Goal: Task Accomplishment & Management: Complete application form

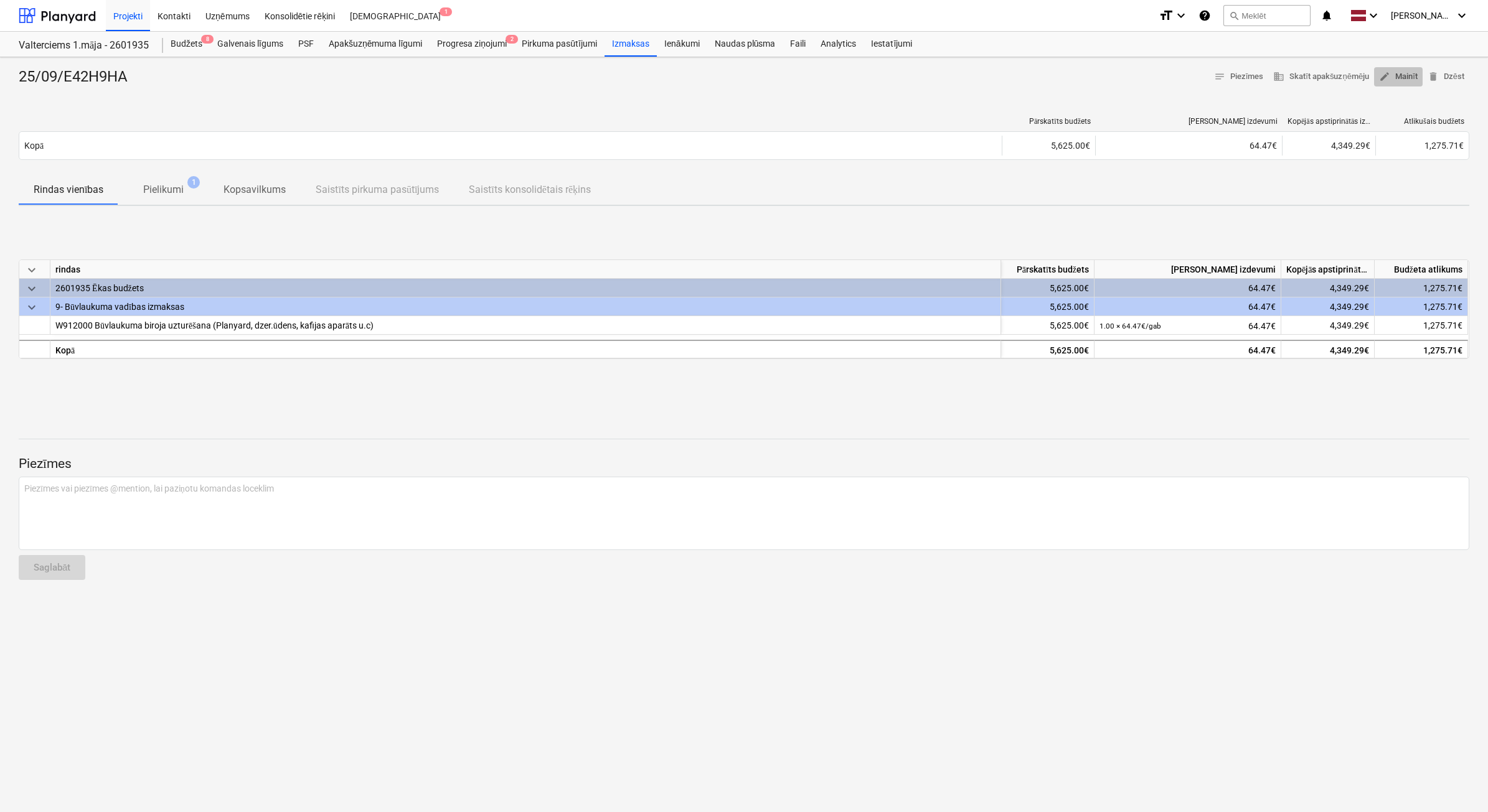
click at [1407, 80] on span "edit Mainīt" at bounding box center [1398, 77] width 39 height 14
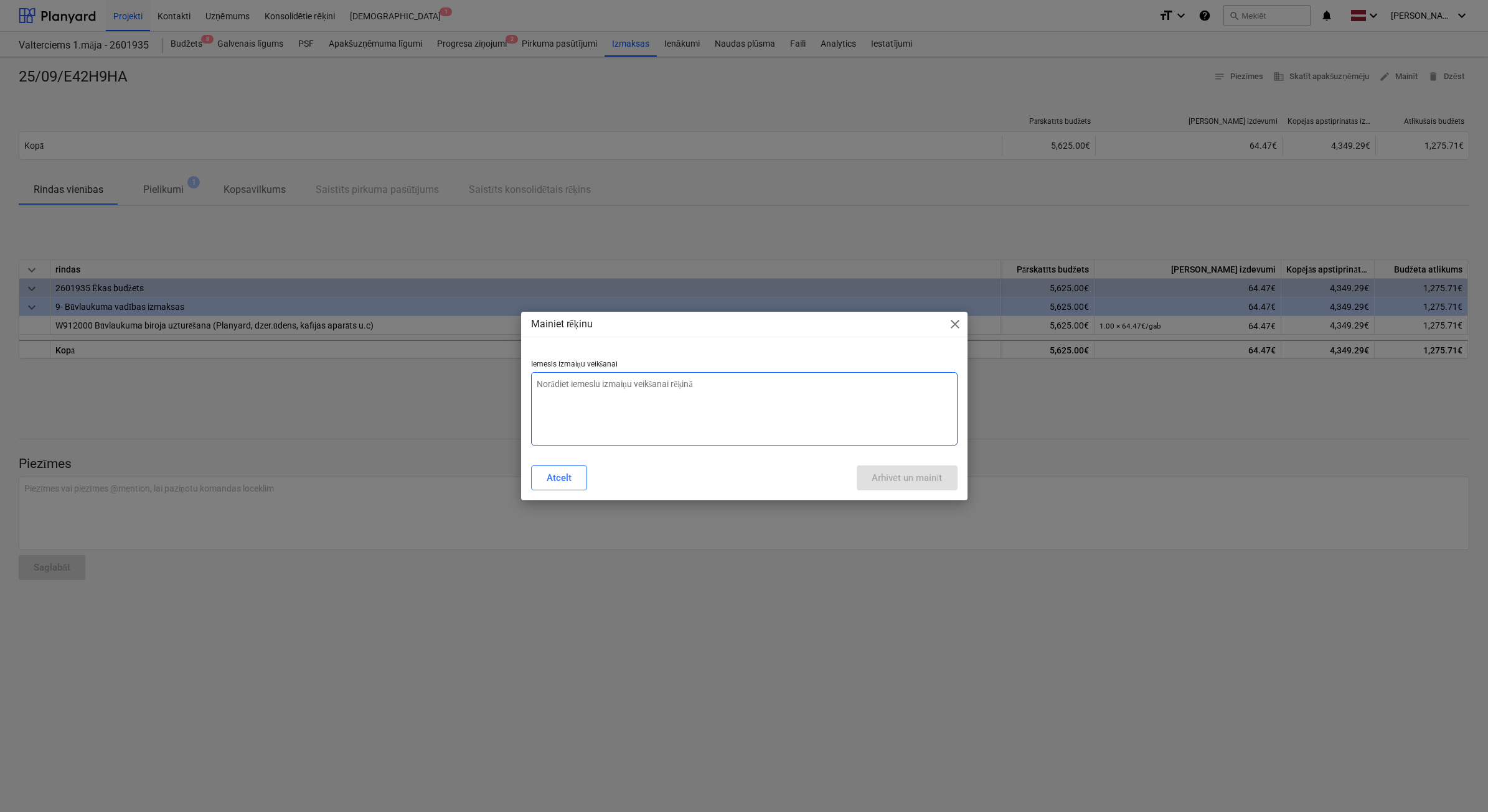
type textarea "x"
click at [621, 422] on textarea at bounding box center [744, 408] width 426 height 73
type textarea "N"
type textarea "x"
type textarea "Ne"
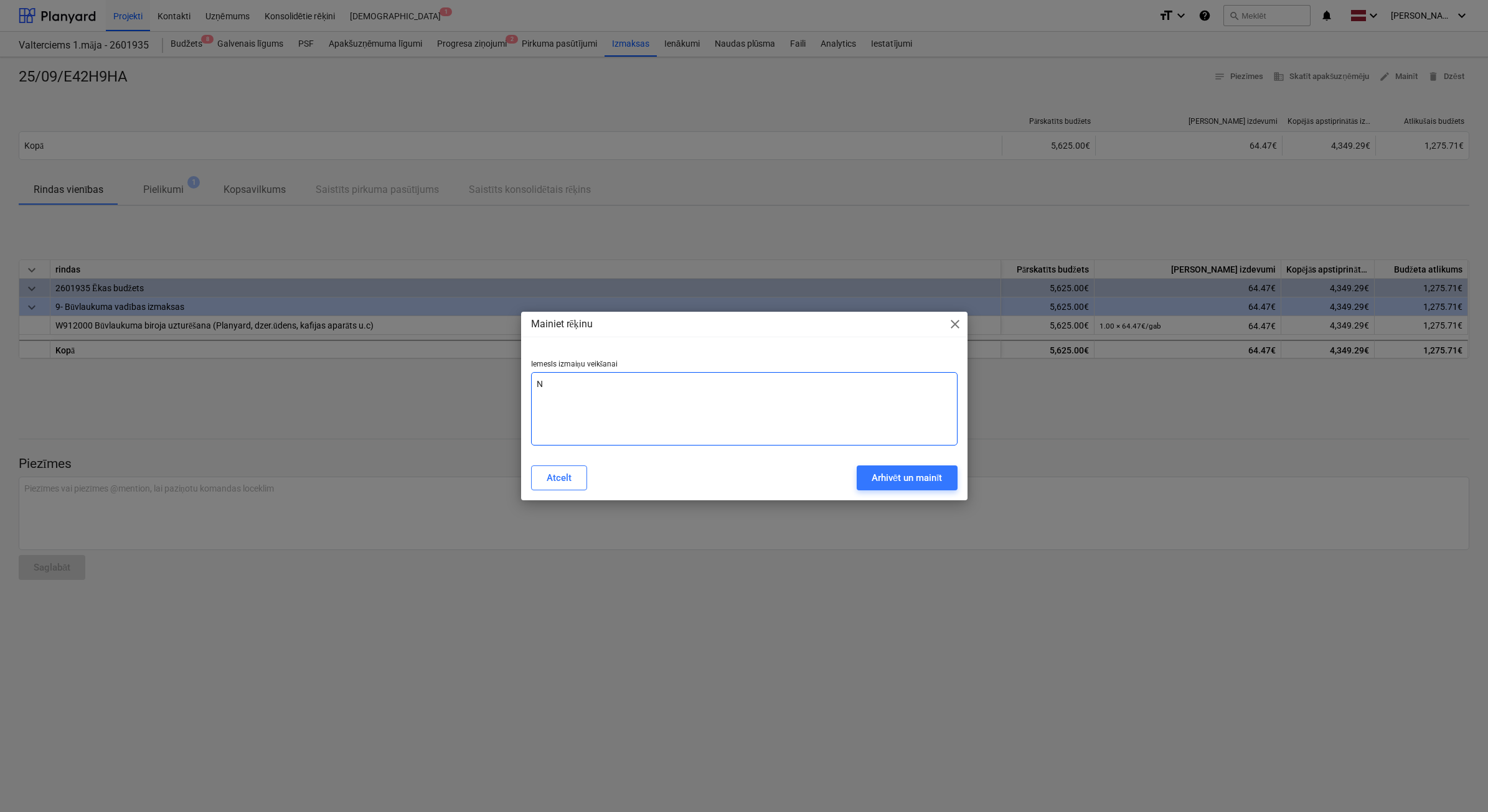
type textarea "x"
type textarea "Nep"
type textarea "x"
type textarea "Nepa"
type textarea "x"
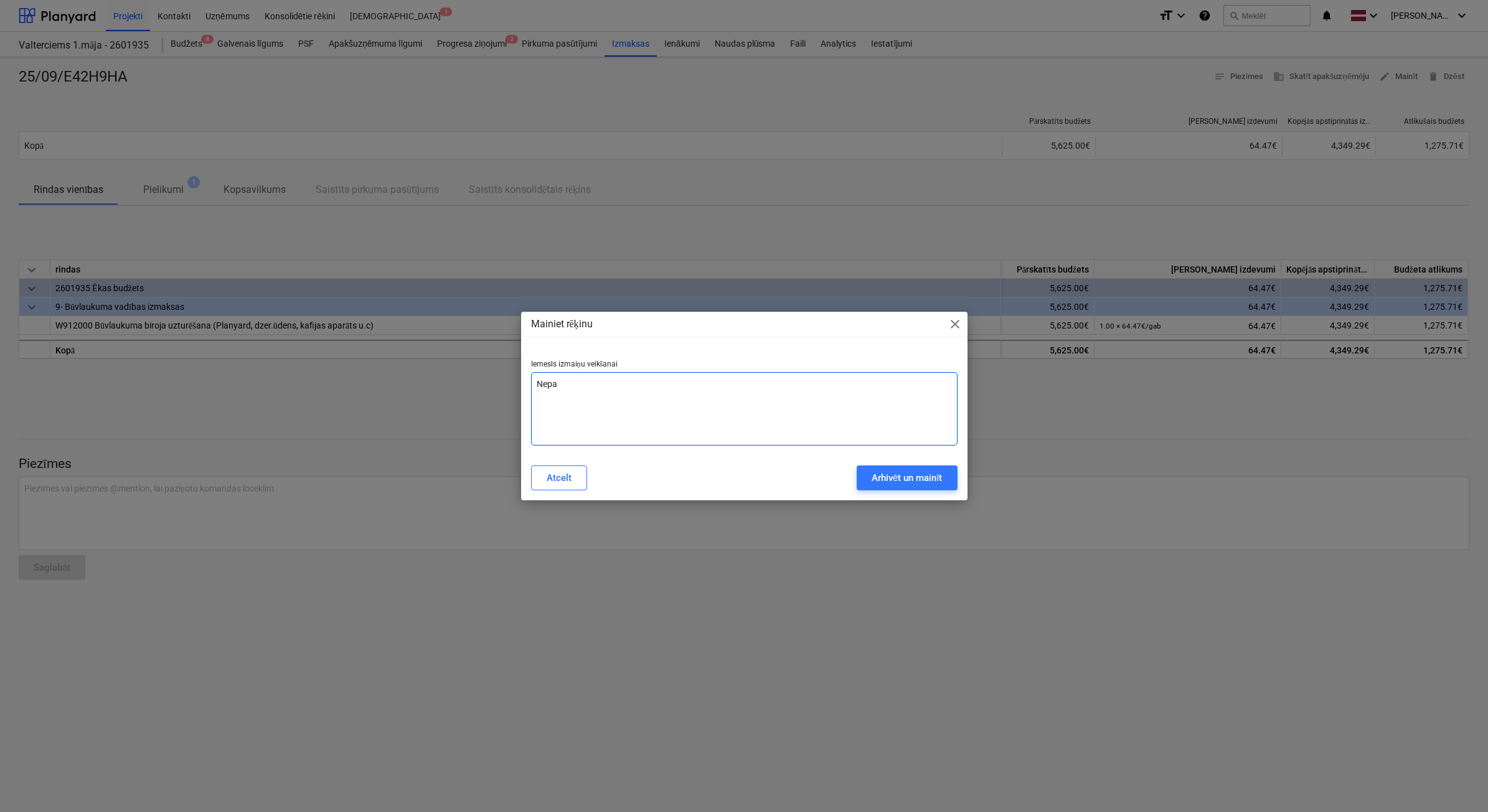
type textarea "Nepar"
type textarea "x"
type textarea "Nepare"
type textarea "x"
type textarea "Neparei"
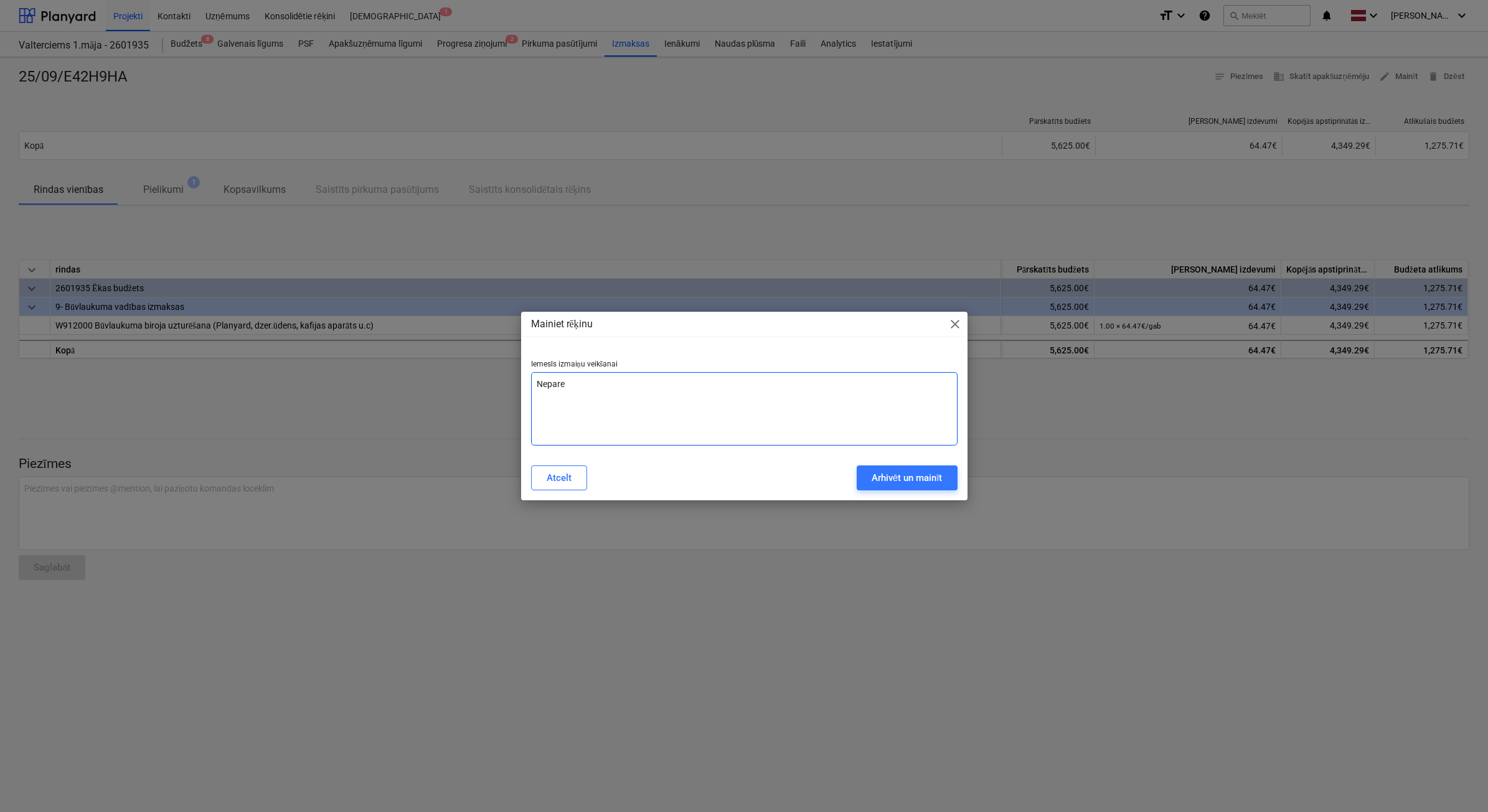
type textarea "x"
type textarea "Nepareiz"
type textarea "x"
type textarea "Nepareiza"
type textarea "x"
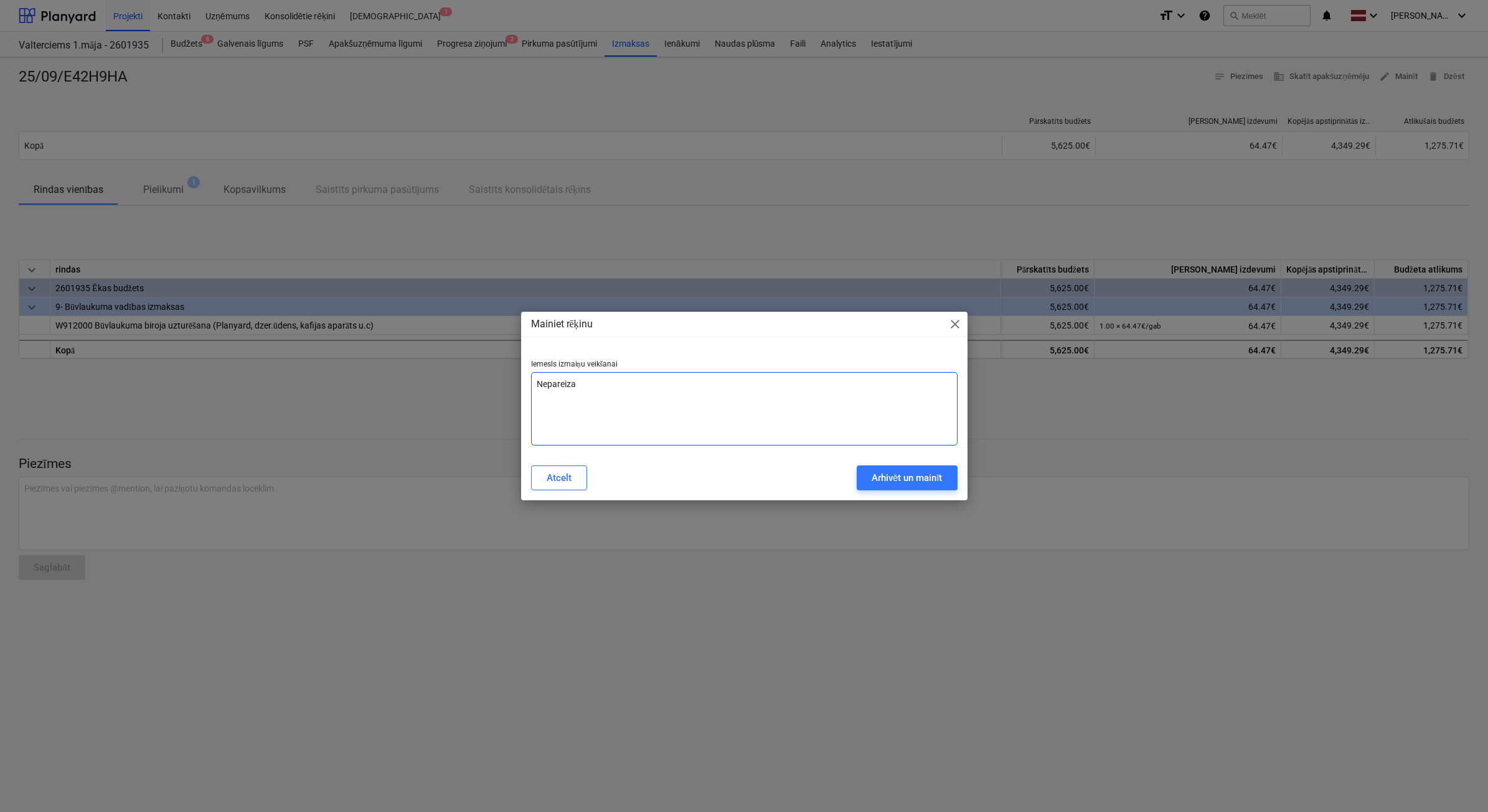
type textarea "Nepareiza"
type textarea "x"
type textarea "Nepareiza s"
type textarea "x"
type textarea "Nepareiza su"
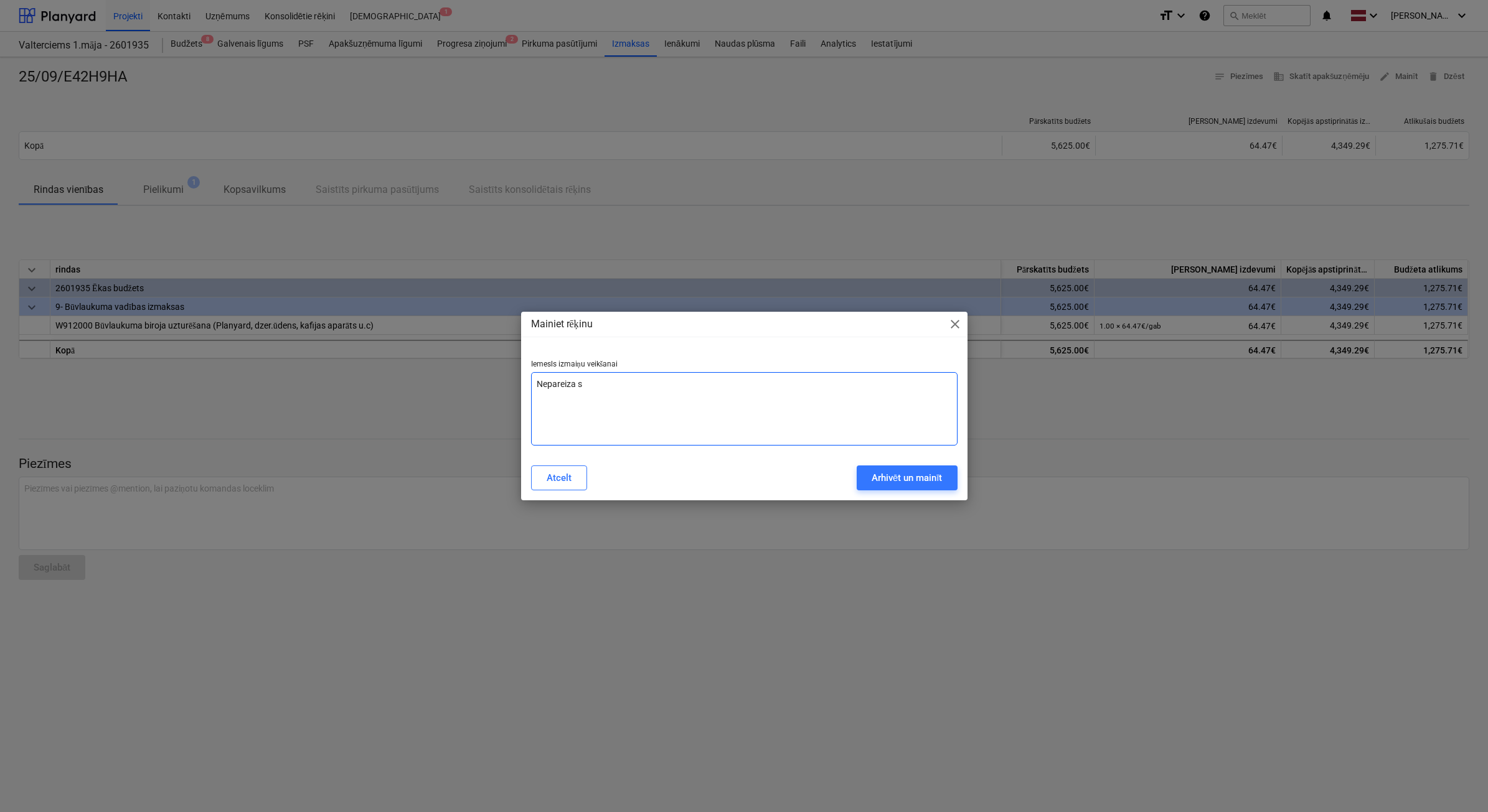
type textarea "x"
type textarea "Nepareiza sum"
type textarea "x"
type textarea "Nepareiza summ"
type textarea "x"
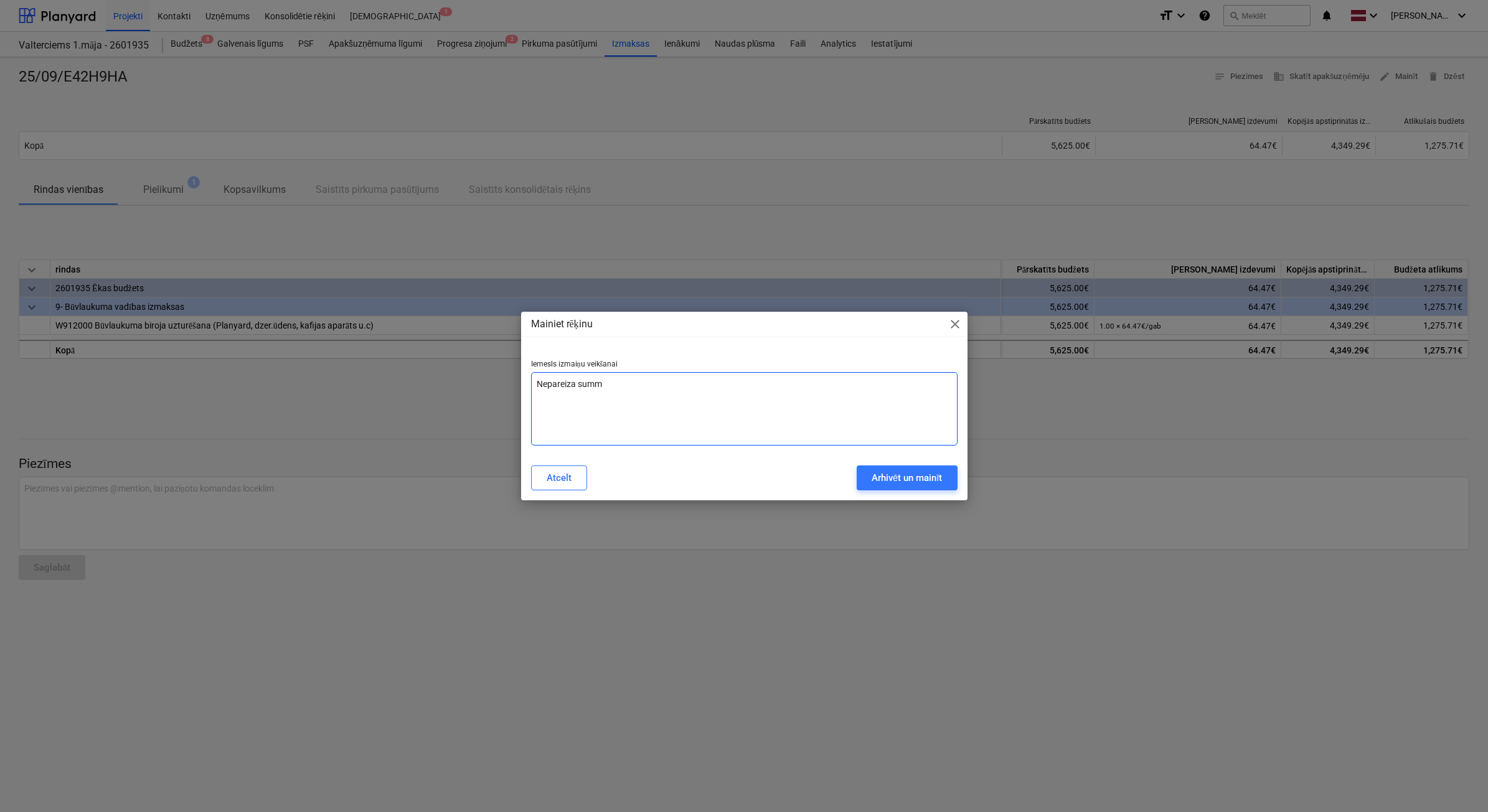
type textarea "Nepareiza summa"
type textarea "x"
type textarea "Nepareiza summa"
click at [898, 471] on div "Arhivēt un mainīt" at bounding box center [907, 478] width 71 height 16
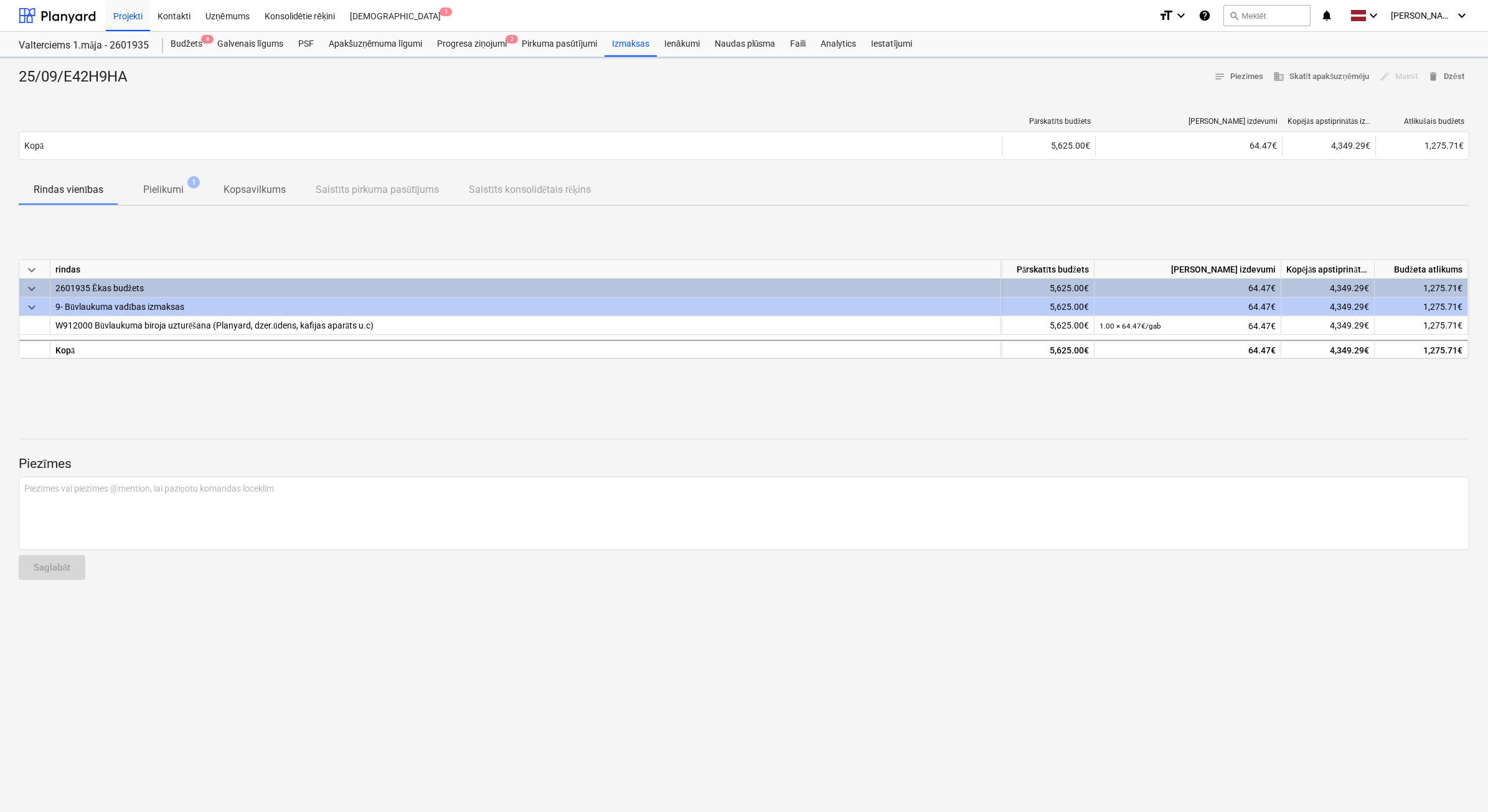
type textarea "x"
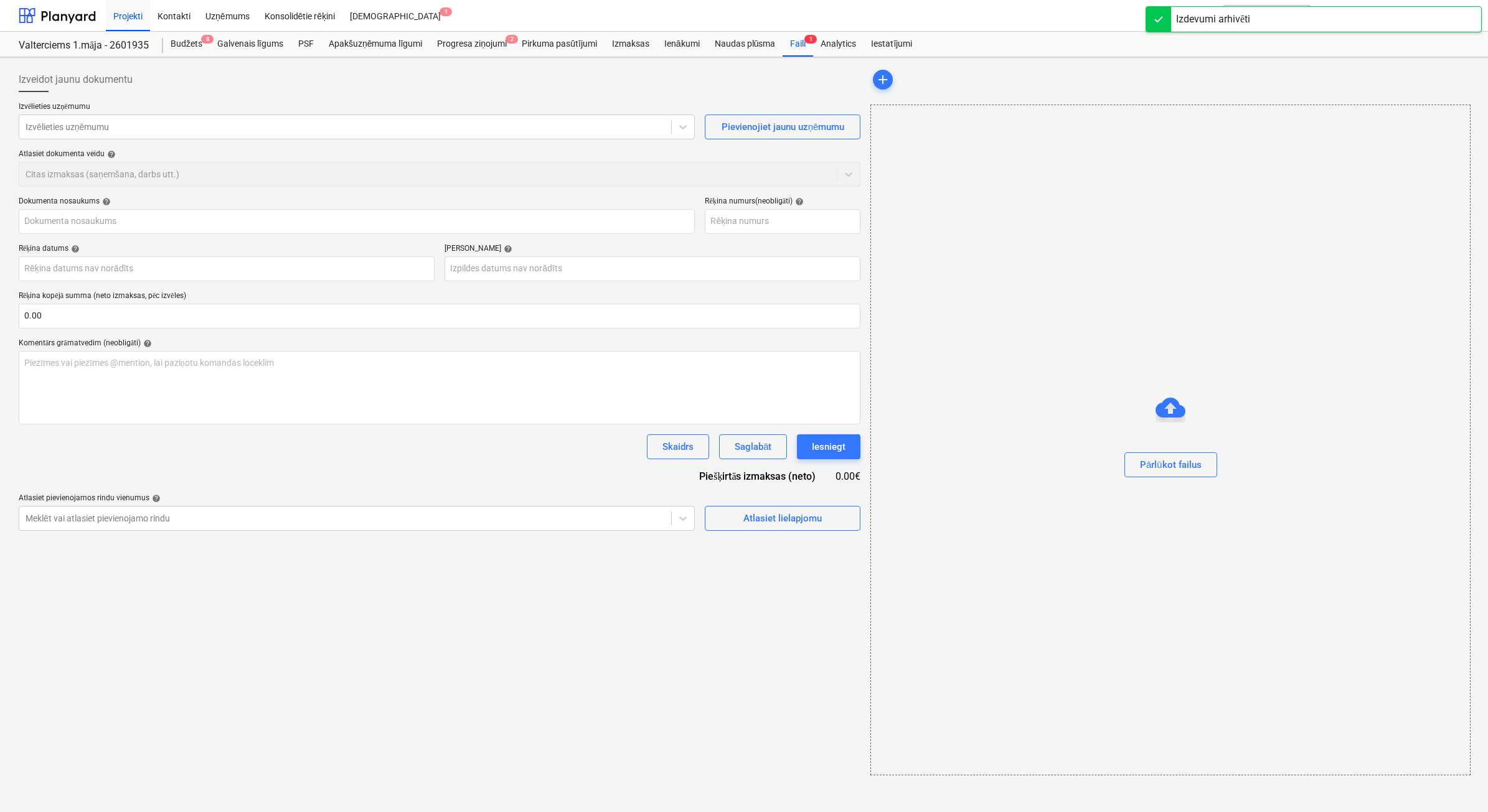
type input "25/09/E42H9HA"
type input "[DATE]"
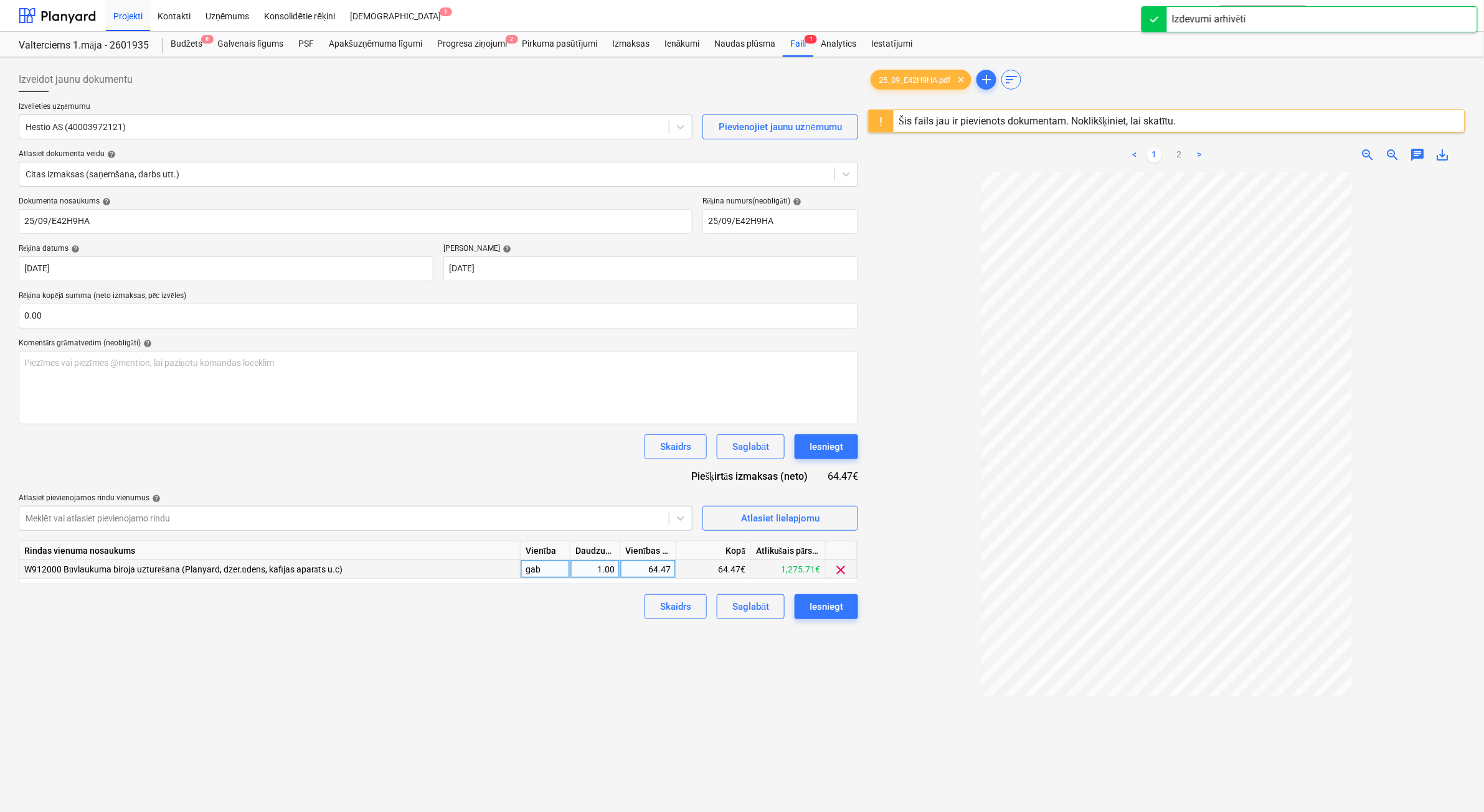
click at [644, 573] on div "64.47" at bounding box center [648, 569] width 45 height 19
type input "72,07"
click at [661, 568] on div "64.47" at bounding box center [648, 569] width 45 height 19
type input "72.07"
click at [835, 602] on div "Iesniegt" at bounding box center [826, 607] width 34 height 16
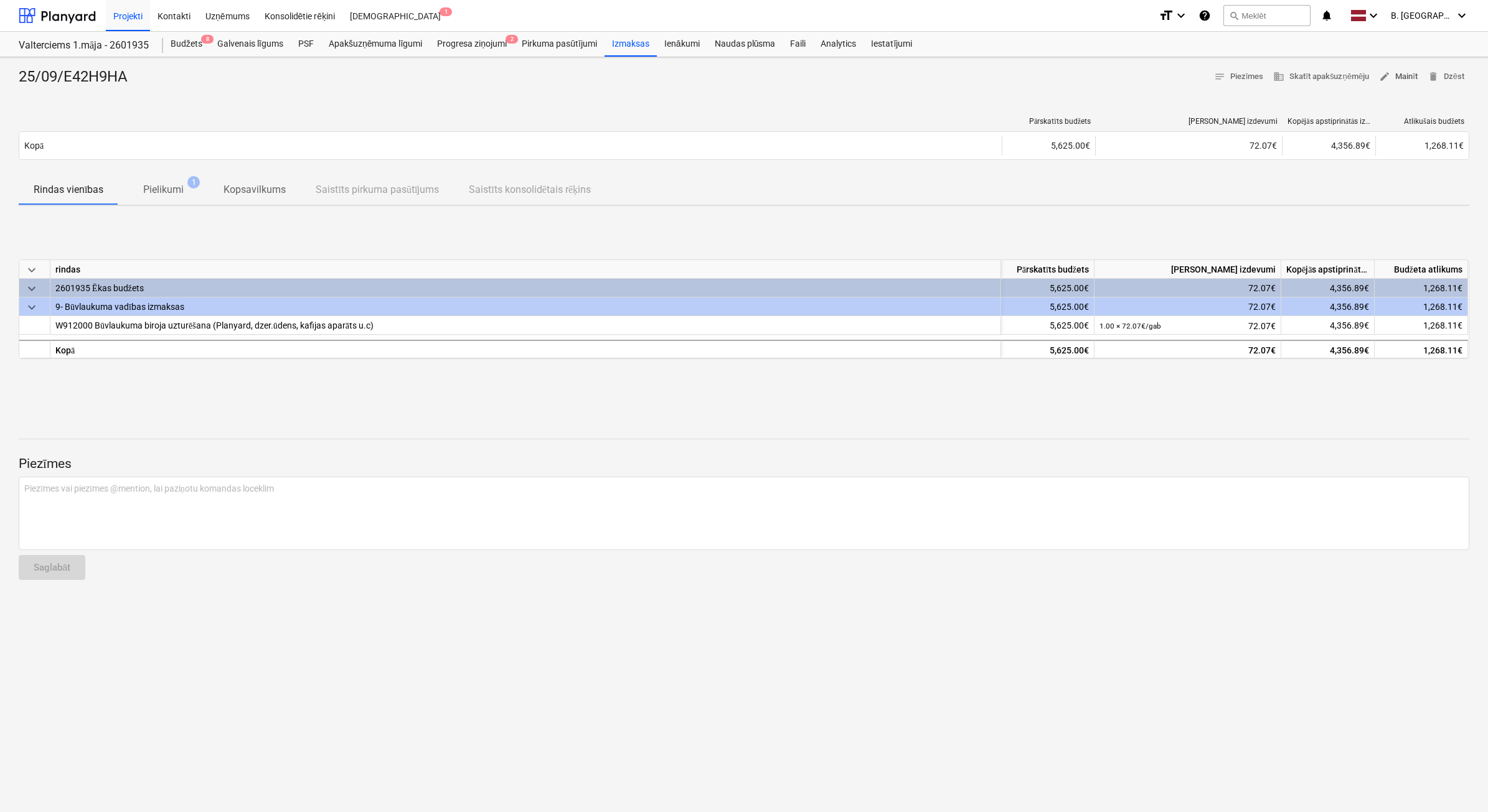
click at [1416, 73] on span "edit Mainīt" at bounding box center [1398, 77] width 39 height 14
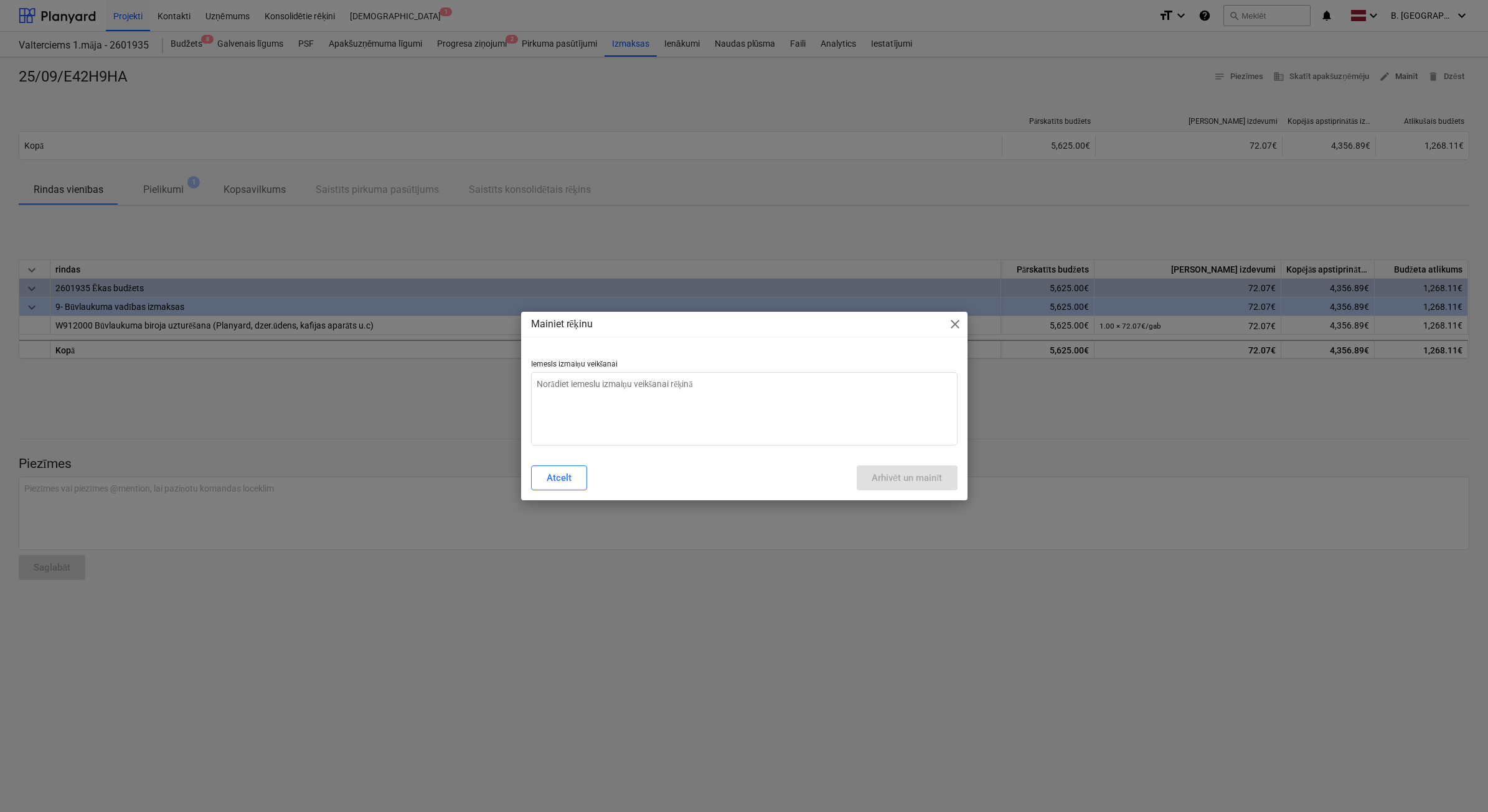
type textarea "x"
click at [689, 434] on textarea at bounding box center [744, 408] width 426 height 73
type textarea "N"
type textarea "x"
type textarea "Ne"
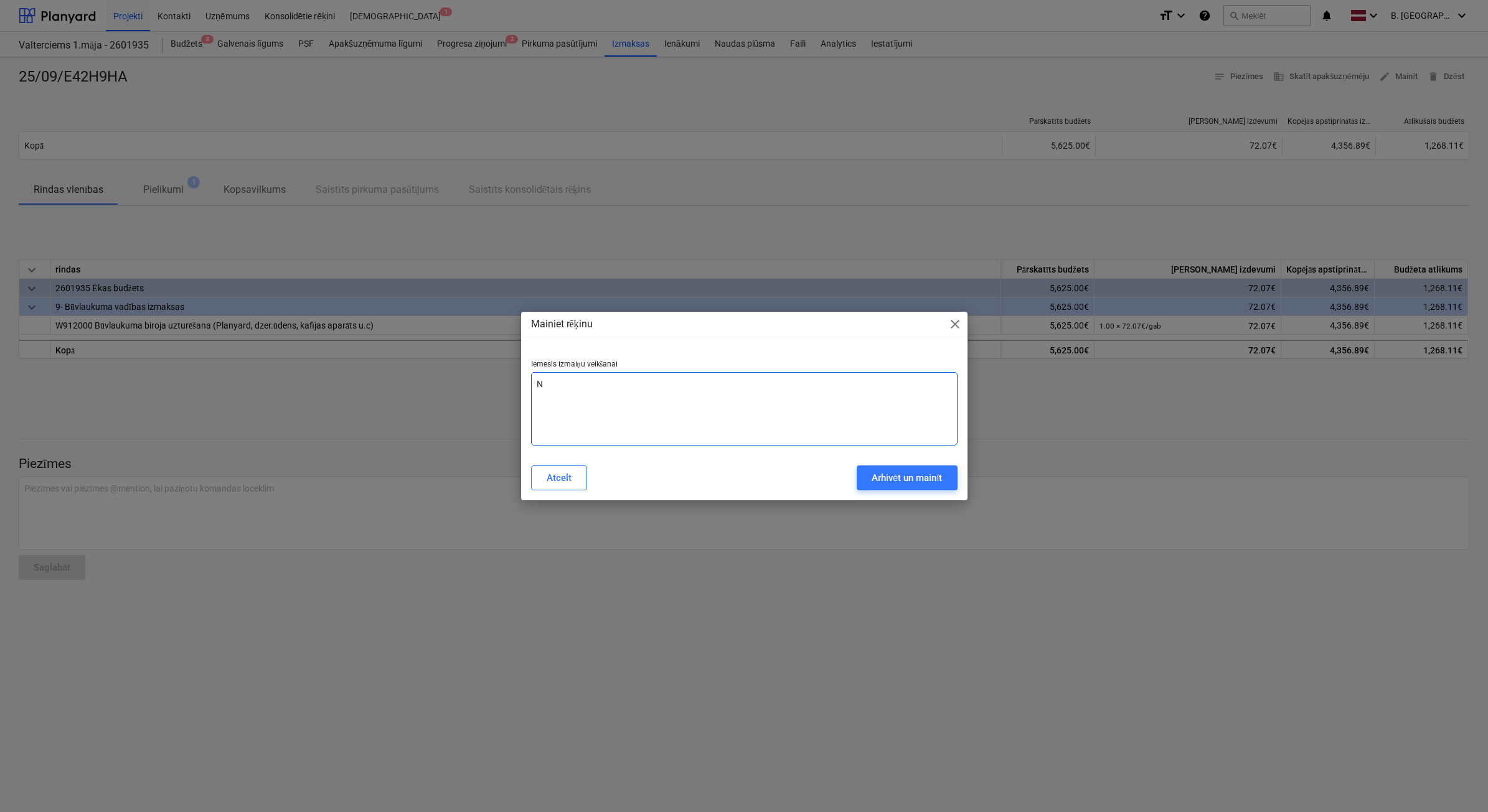
type textarea "x"
type textarea "Nep"
type textarea "x"
type textarea "Nepa"
type textarea "x"
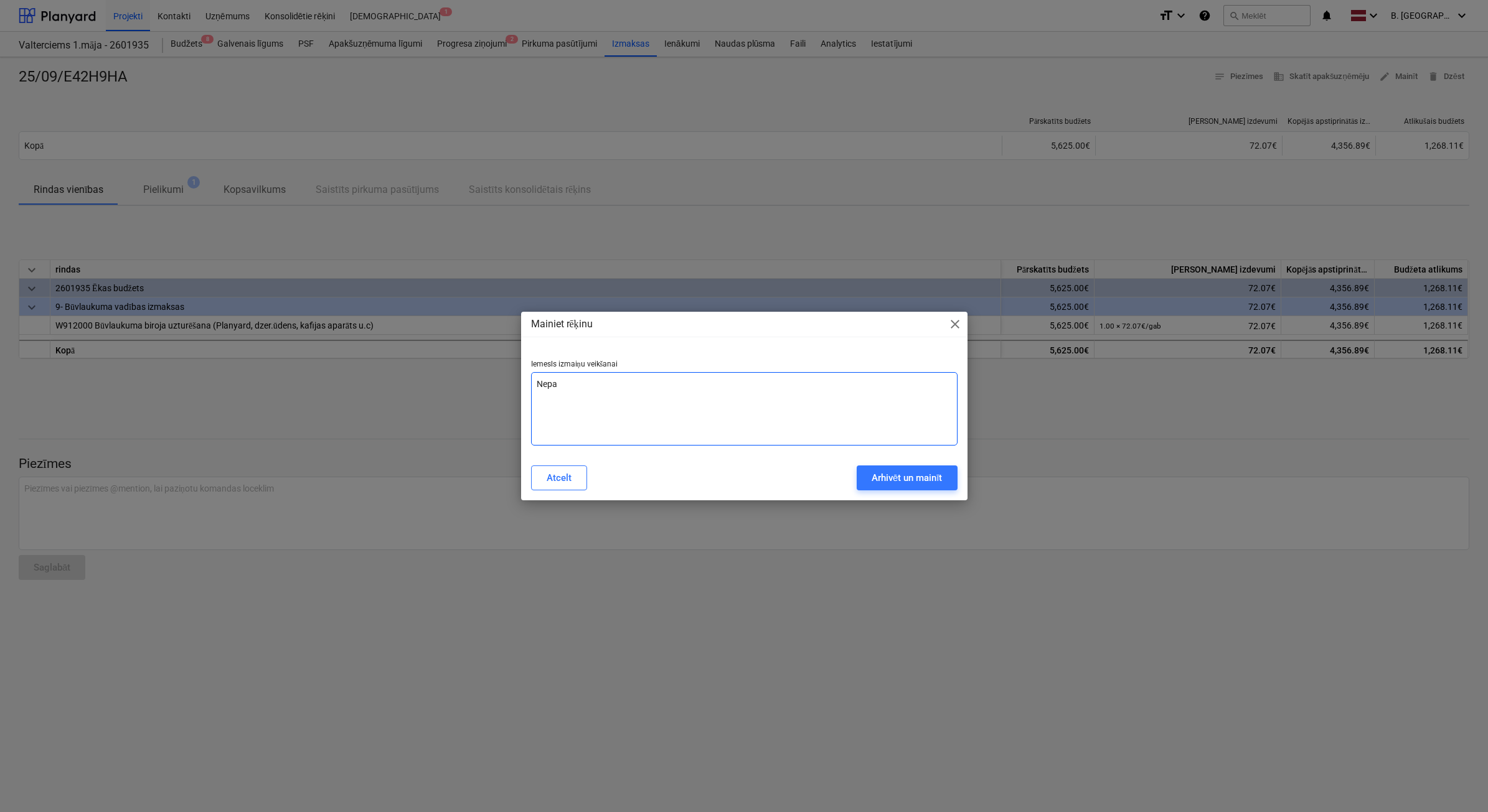
type textarea "Nepar"
type textarea "x"
type textarea "Nepare"
type textarea "x"
type textarea "Neparei"
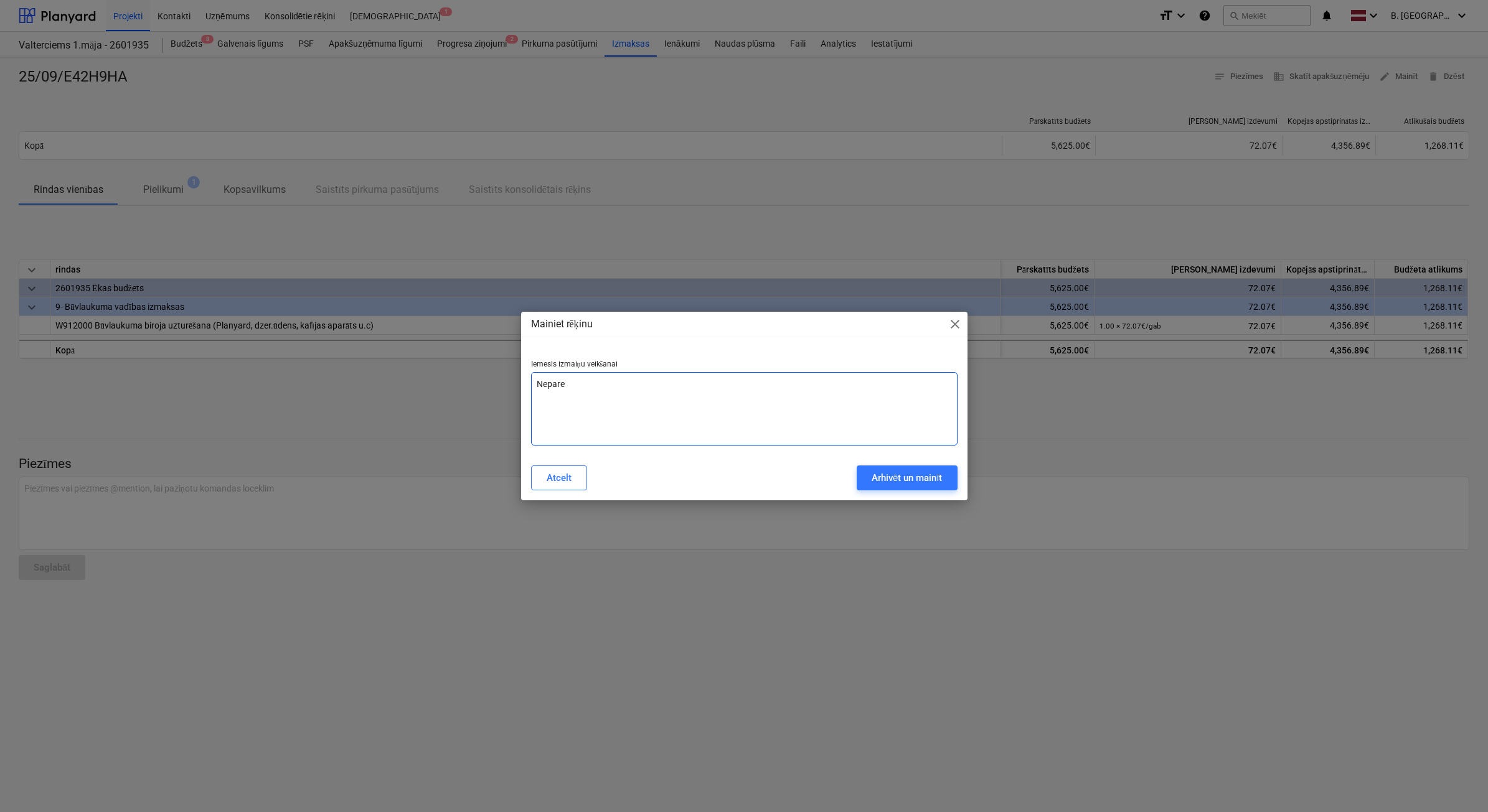
type textarea "x"
type textarea "Nepareiz"
type textarea "x"
type textarea "Nepareiza"
type textarea "x"
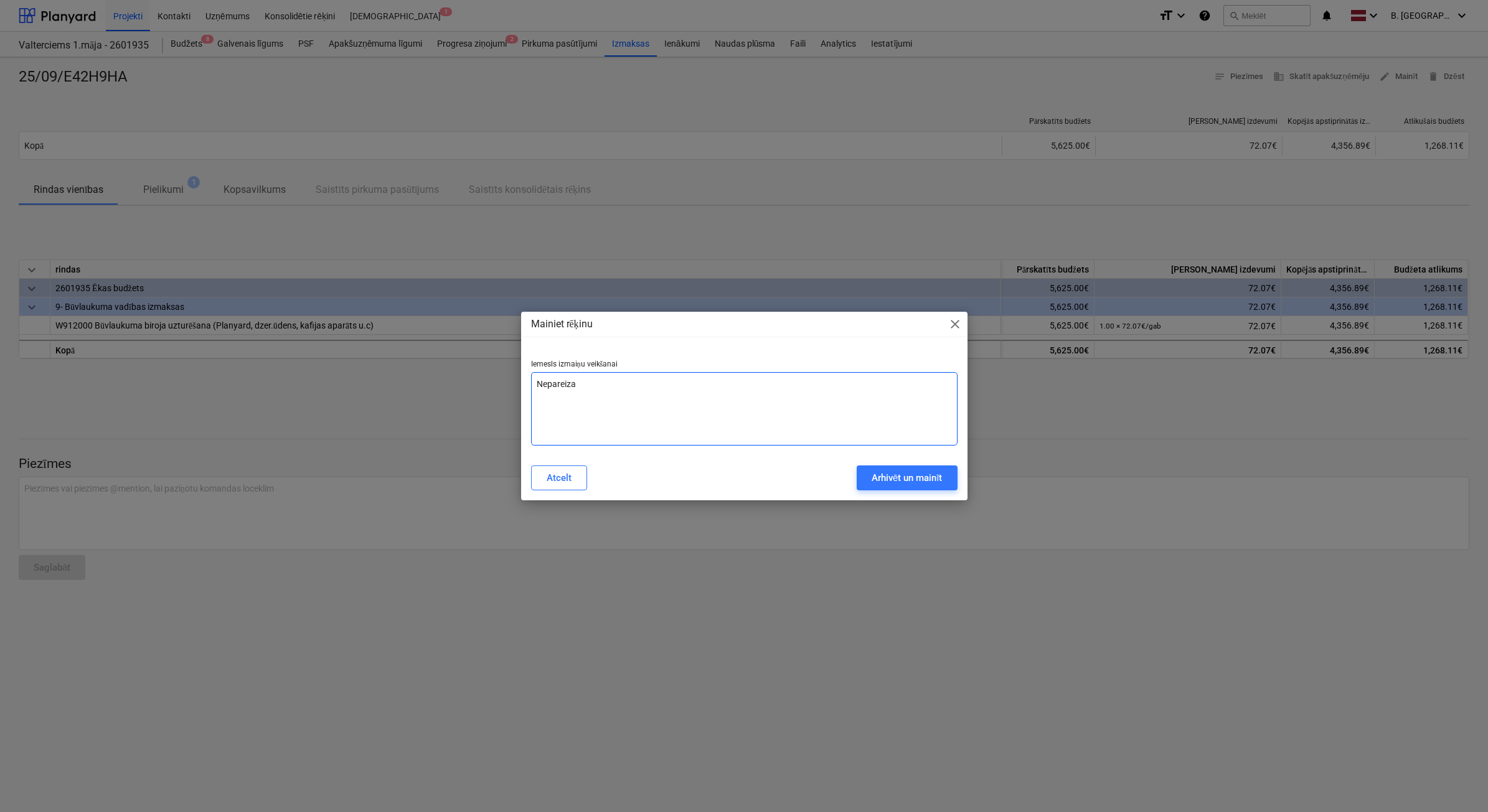
type textarea "Nepareiza"
type textarea "x"
type textarea "Nepareiza s"
type textarea "x"
type textarea "Nepareiza su"
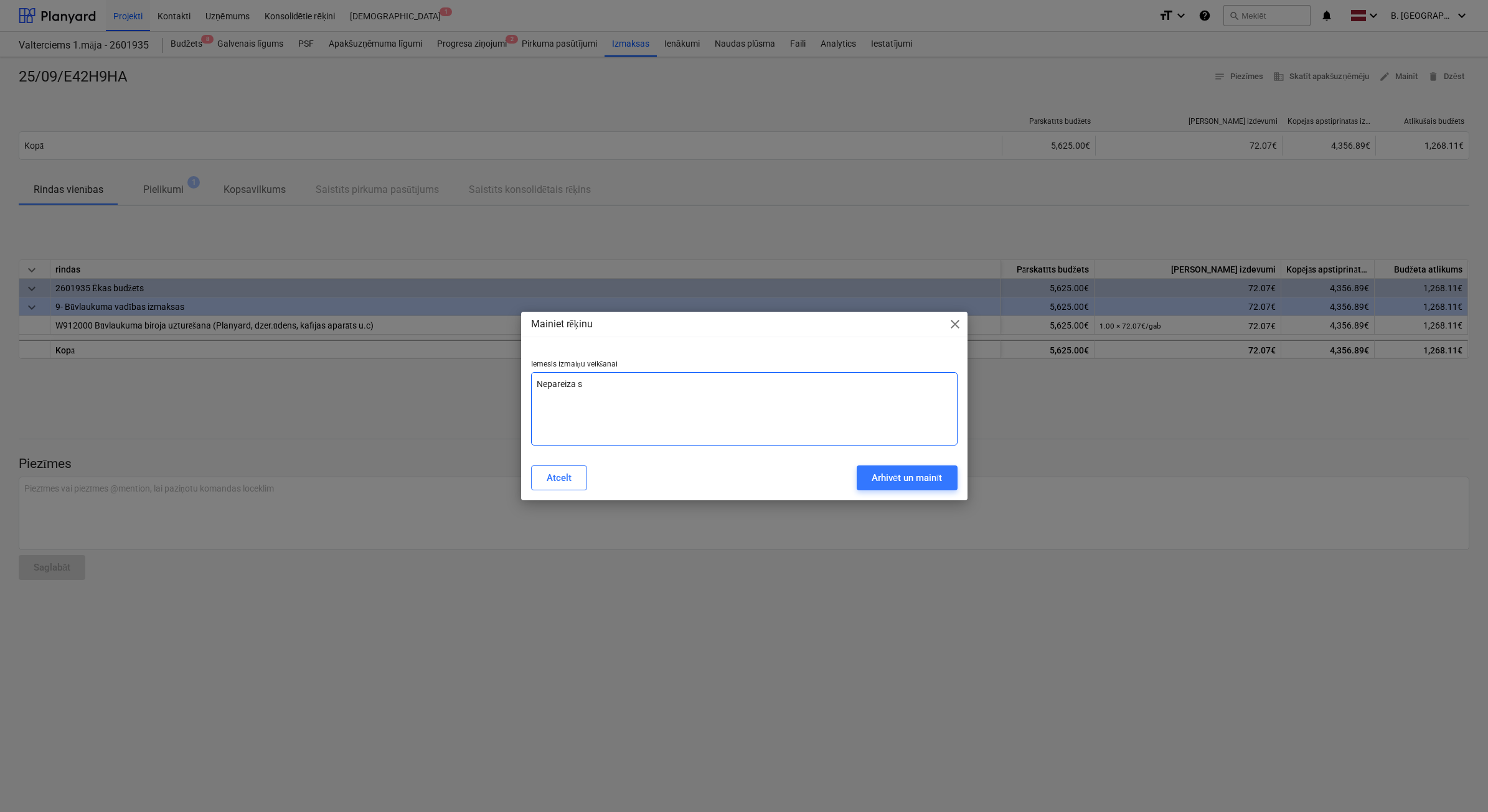
type textarea "x"
type textarea "Nepareiza sum"
type textarea "x"
type textarea "Nepareiza summ"
type textarea "x"
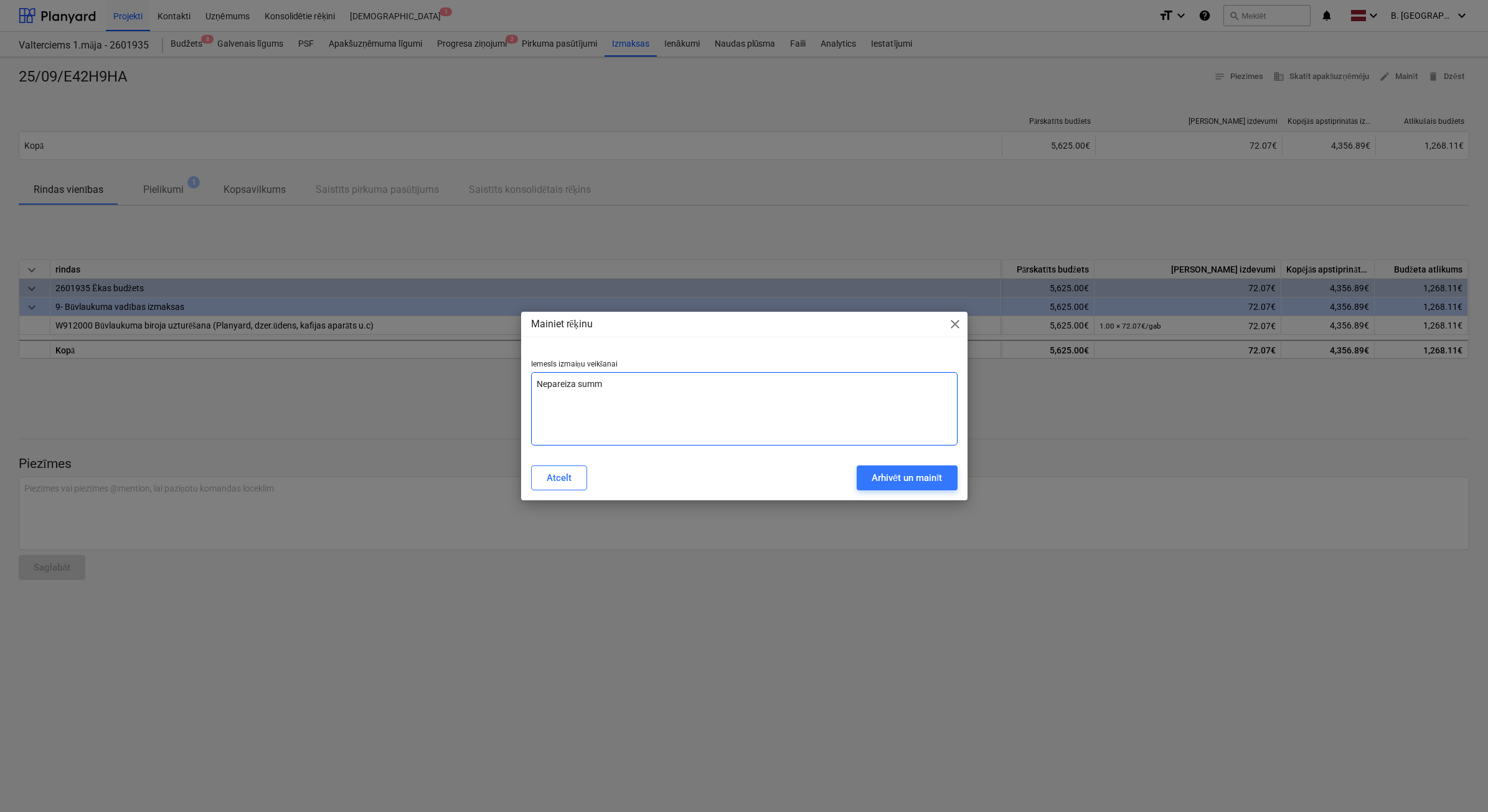
type textarea "Nepareiza summa"
type textarea "x"
type textarea "Nepareiza summa"
click at [966, 480] on div "Mainiet rēķinu close Iemesls izmaiņu veikšanai Nepareiza summa Atcelt Arhivēt u…" at bounding box center [744, 406] width 446 height 188
click at [928, 485] on div "Arhivēt un mainīt" at bounding box center [907, 478] width 71 height 16
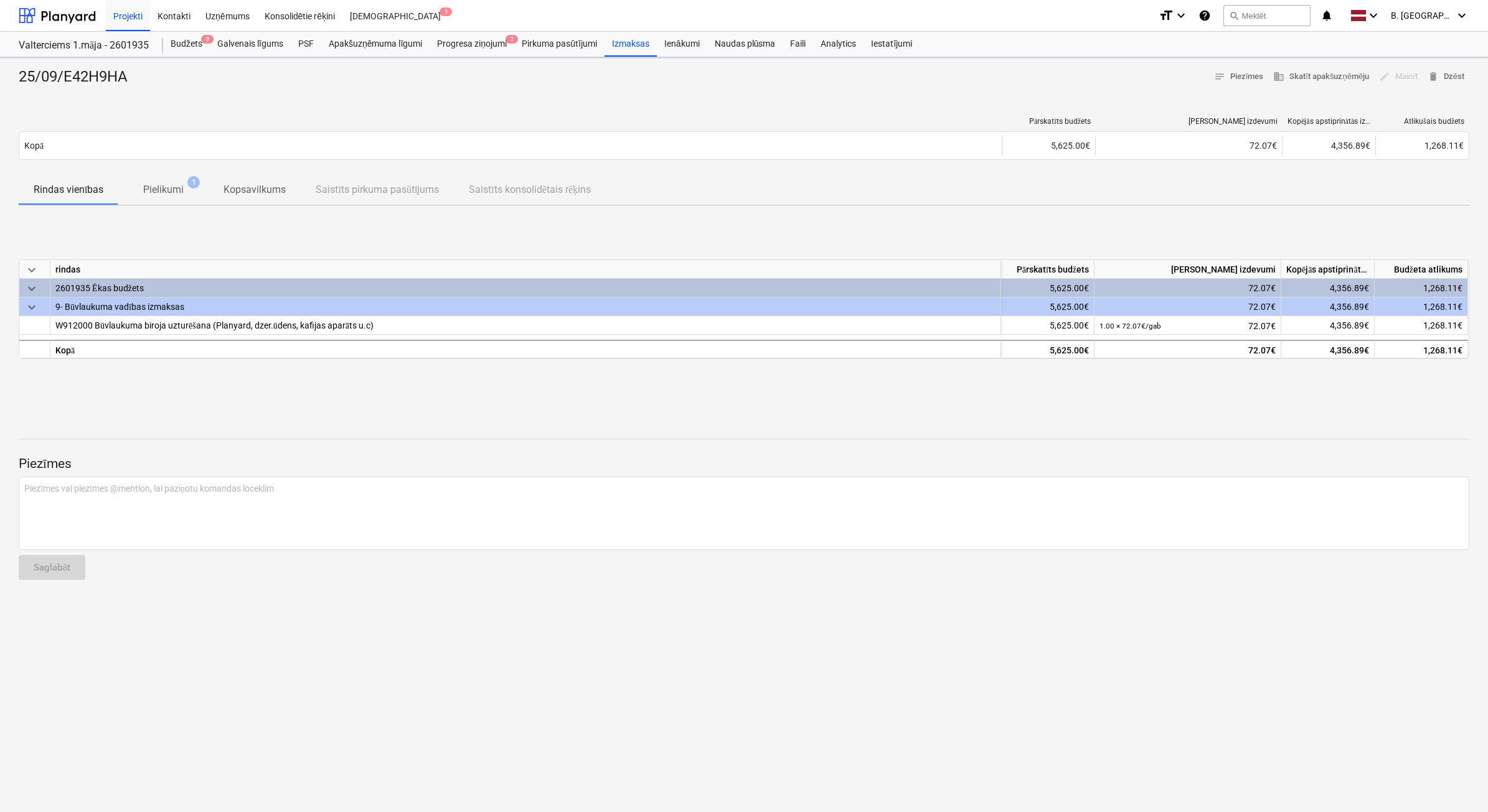
type textarea "x"
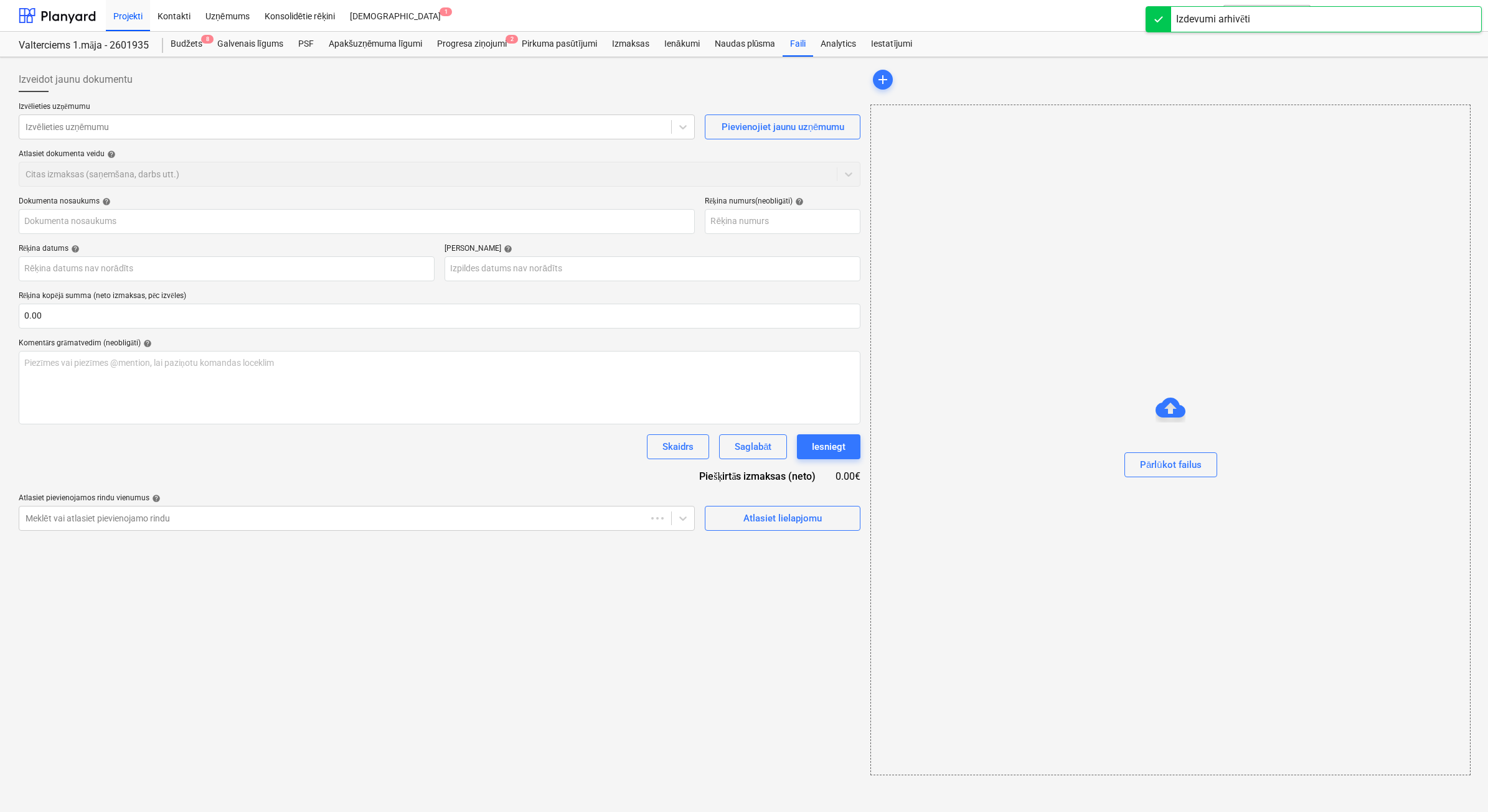
type input "25/09/E42H9HA"
type input "[DATE]"
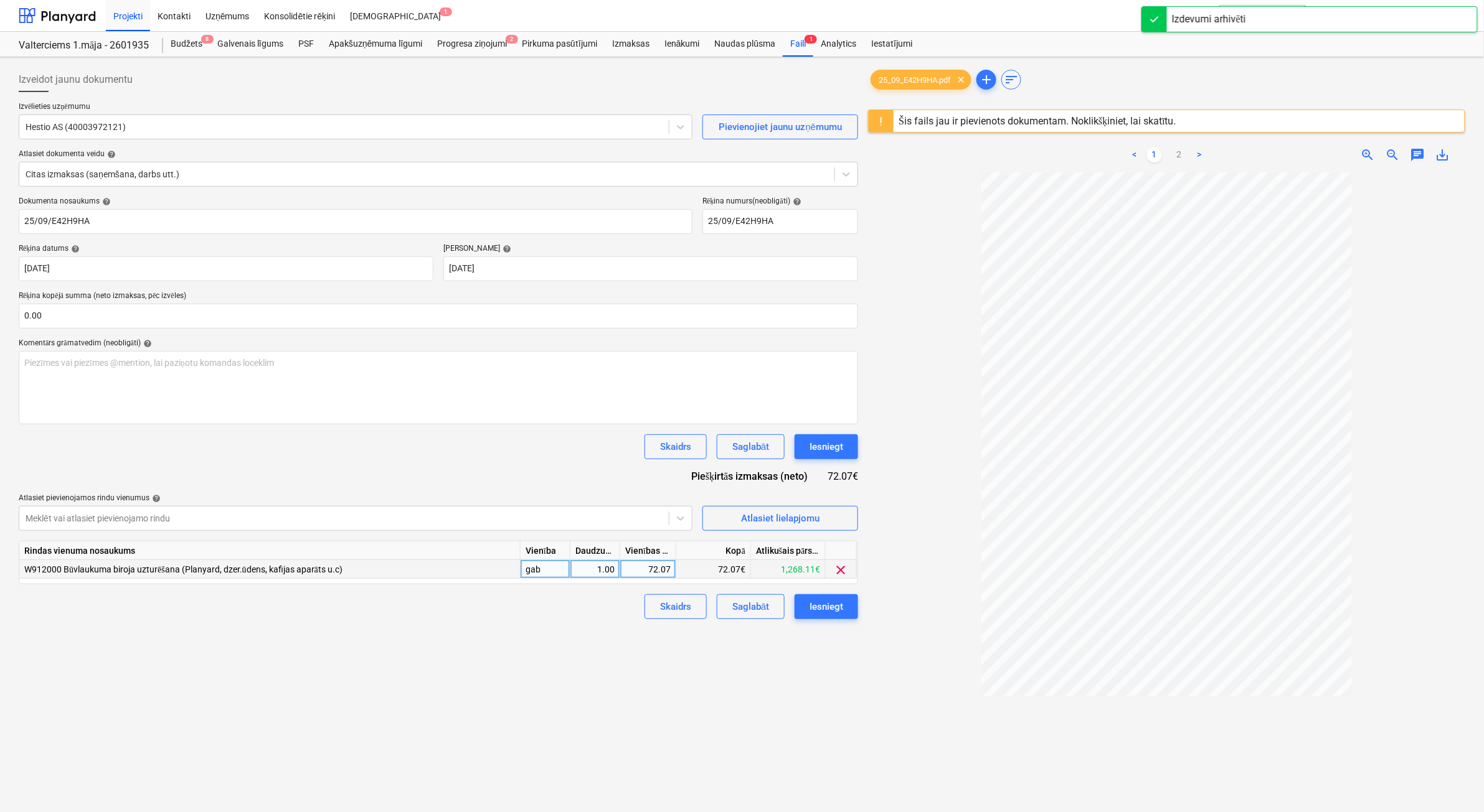
click at [664, 568] on div "72.07" at bounding box center [648, 569] width 45 height 19
click at [664, 569] on input "72.07" at bounding box center [648, 569] width 55 height 18
drag, startPoint x: 661, startPoint y: 567, endPoint x: 686, endPoint y: 570, distance: 25.2
click at [0, 0] on div "W912000 Būvlaukuma biroja uzturēšana (Planyard, dzer.ūdens, kafijas aparāts u.c…" at bounding box center [0, 0] width 0 height 0
type input "72.38"
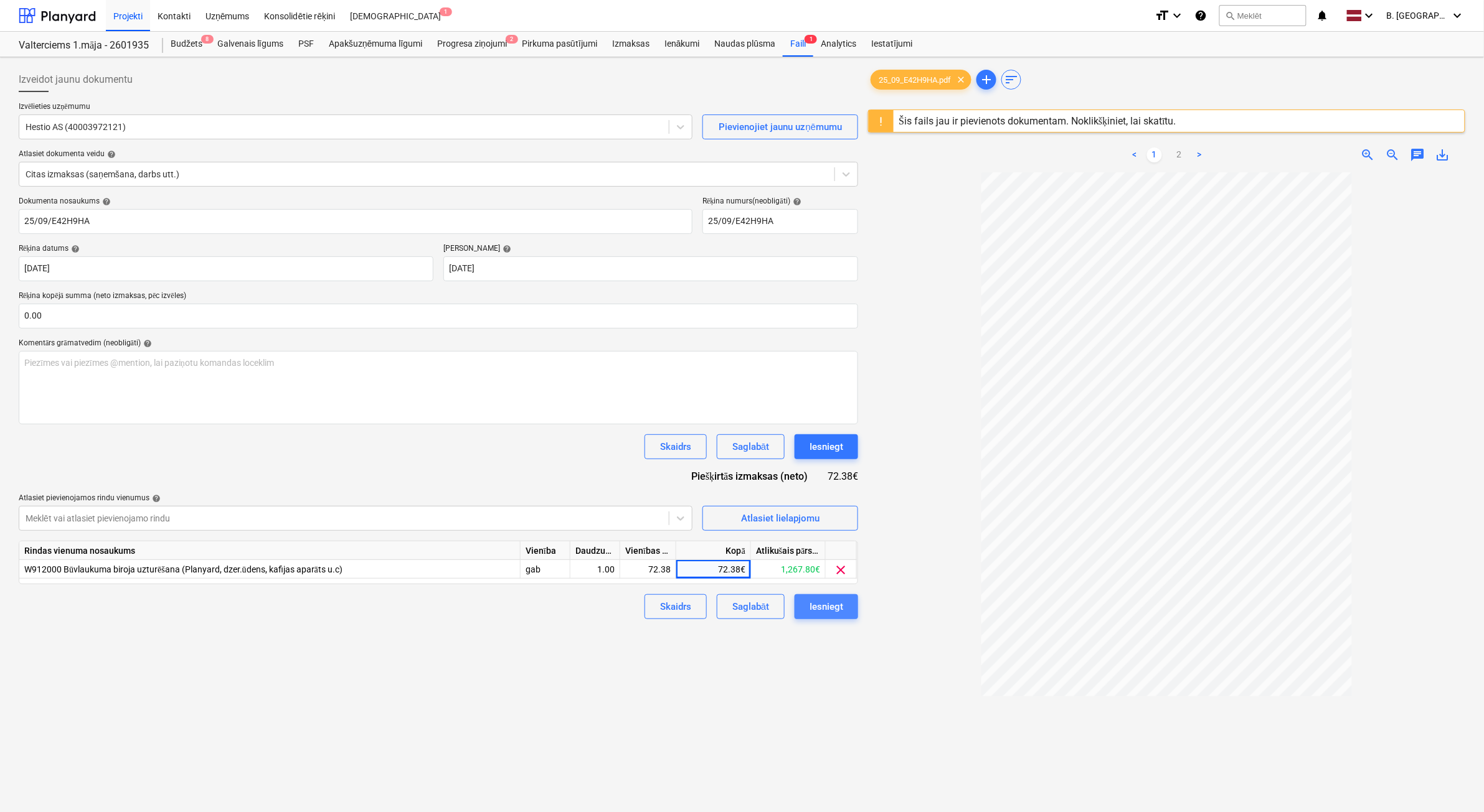
click at [816, 610] on div "Iesniegt" at bounding box center [826, 607] width 34 height 16
